Goal: Find contact information: Find contact information

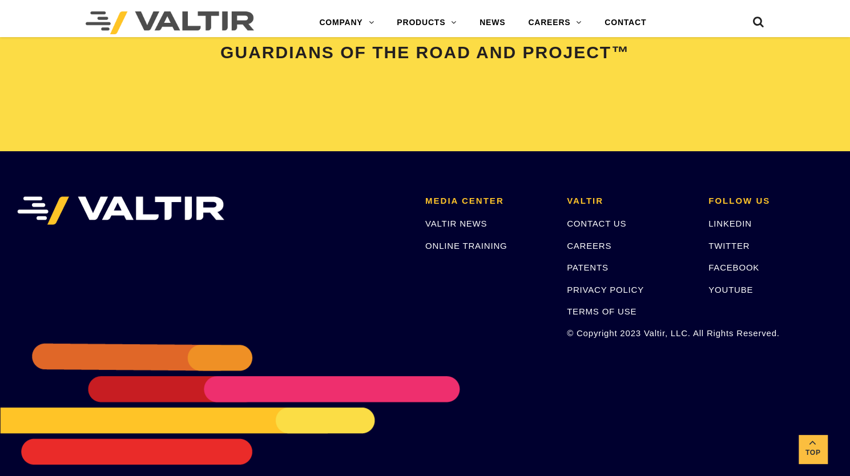
scroll to position [2423, 0]
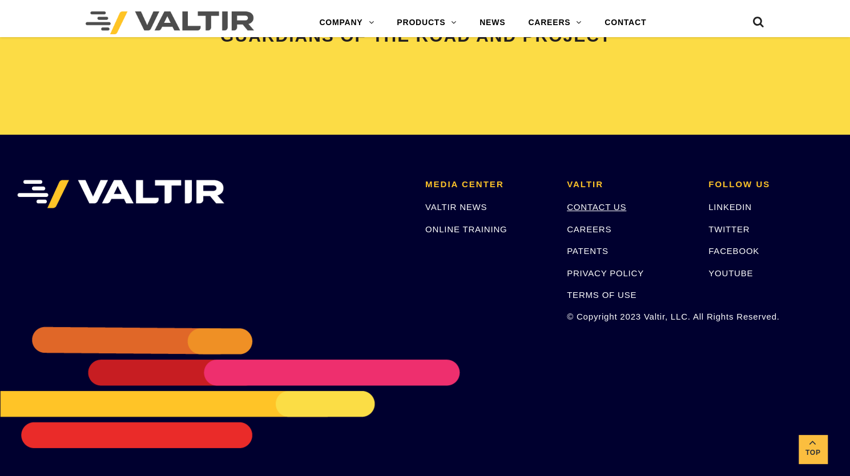
click at [586, 205] on link "CONTACT US" at bounding box center [596, 207] width 59 height 10
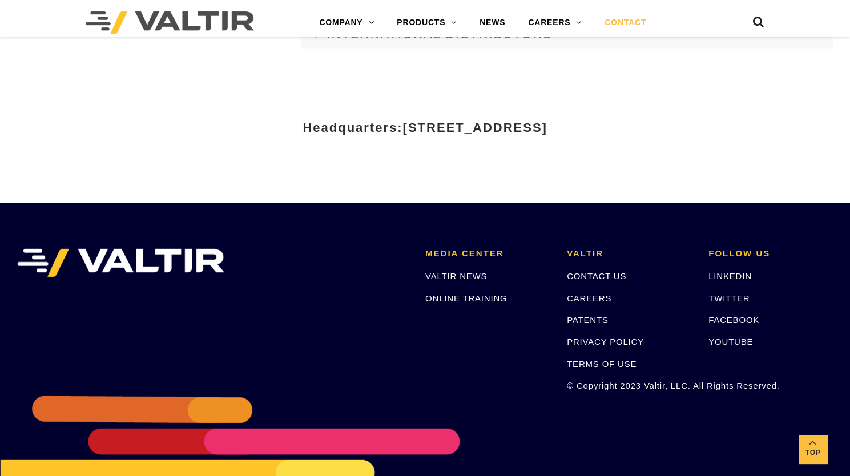
scroll to position [1245, 0]
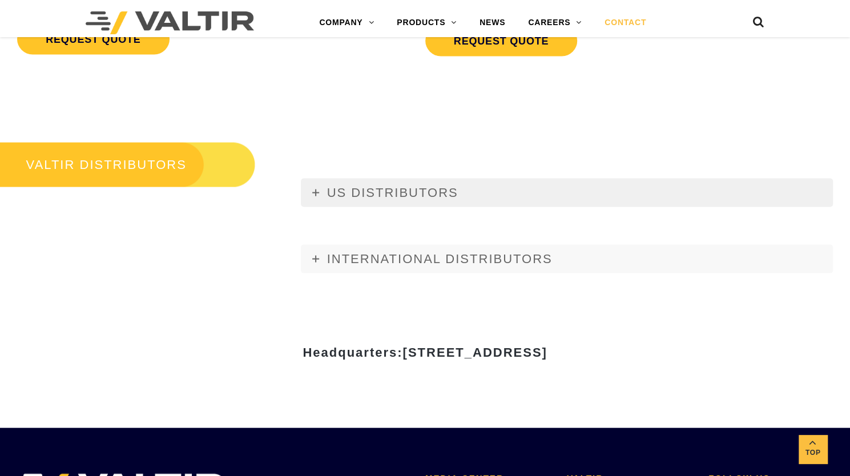
click at [387, 200] on link "US DISTRIBUTORS" at bounding box center [567, 192] width 532 height 29
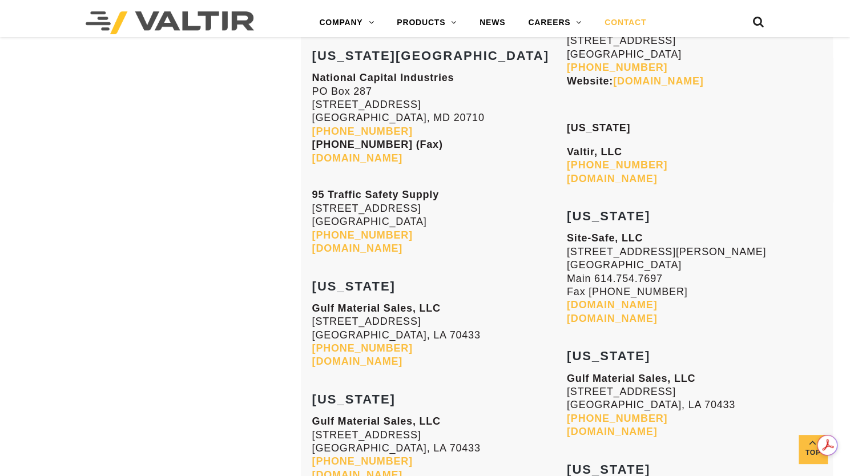
click at [361, 355] on link "[DOMAIN_NAME]" at bounding box center [357, 360] width 90 height 11
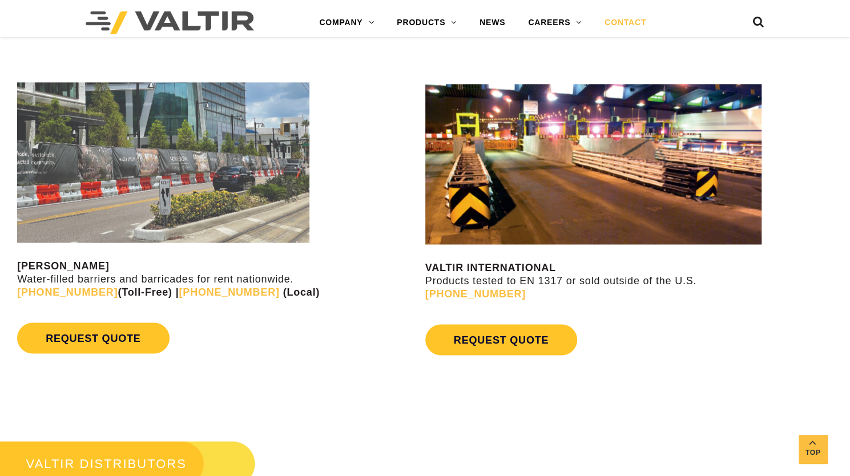
scroll to position [770, 0]
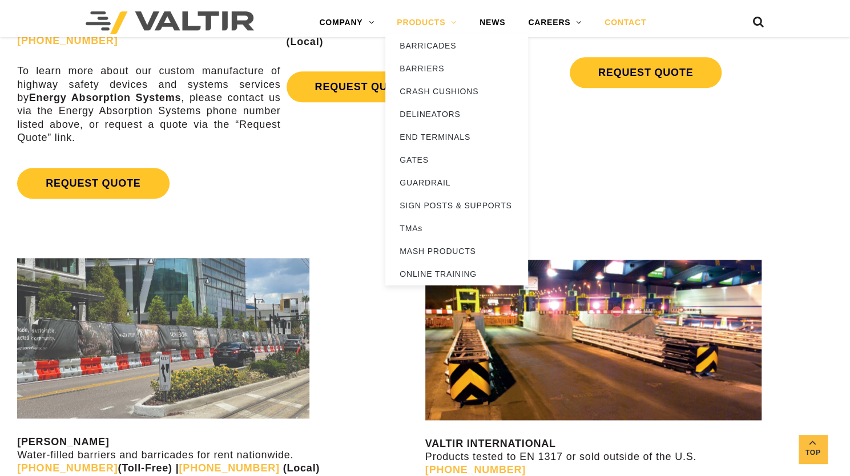
click at [444, 25] on link "PRODUCTS" at bounding box center [426, 22] width 83 height 23
